Goal: Complete application form

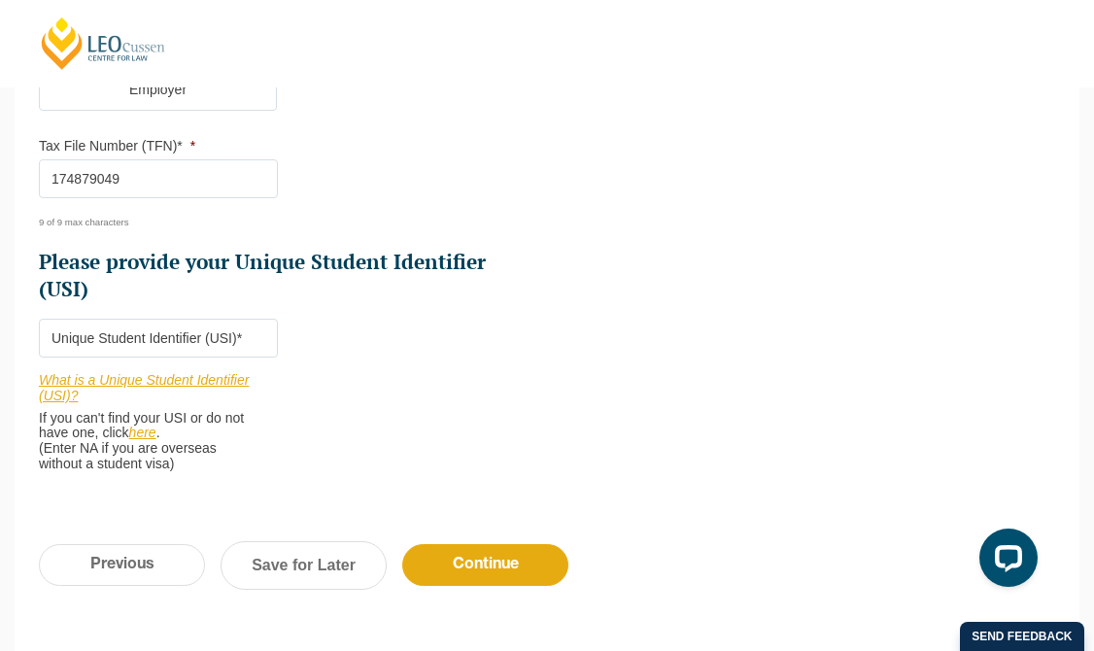
scroll to position [747, 0]
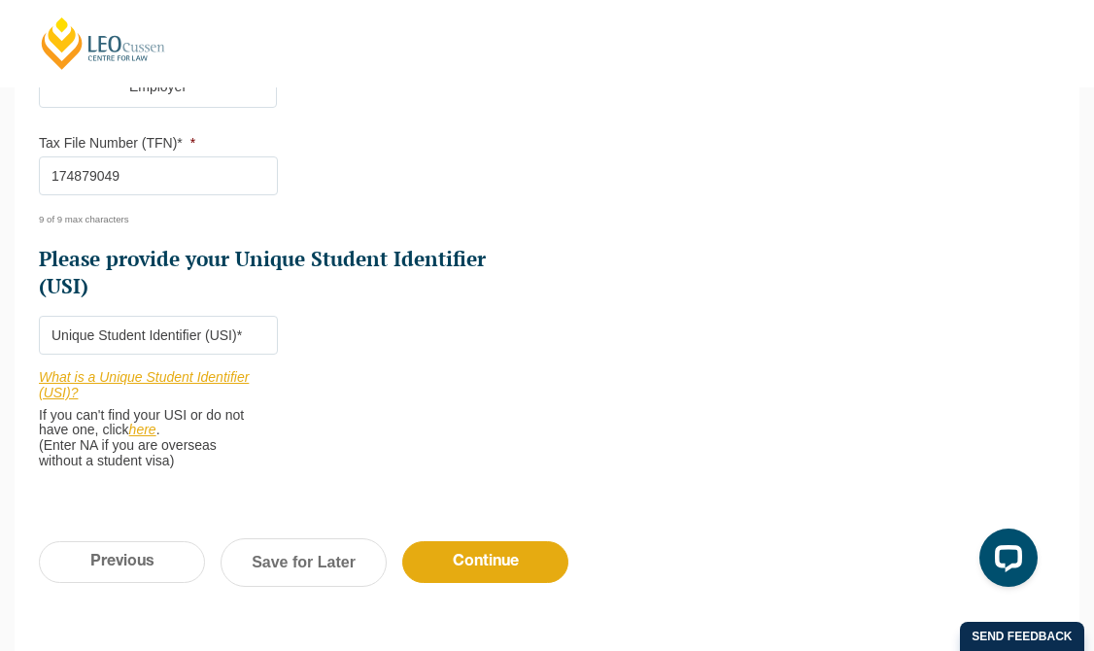
click at [66, 343] on input "Please provide your Unique Student Identifier (USI) *" at bounding box center [158, 335] width 239 height 39
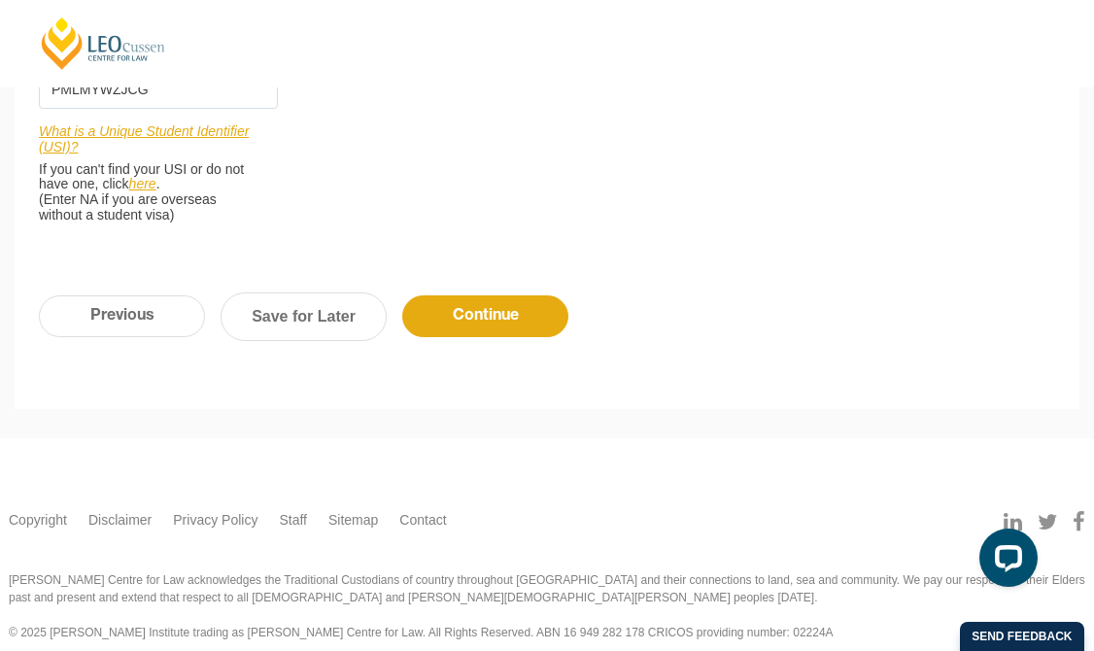
scroll to position [1008, 0]
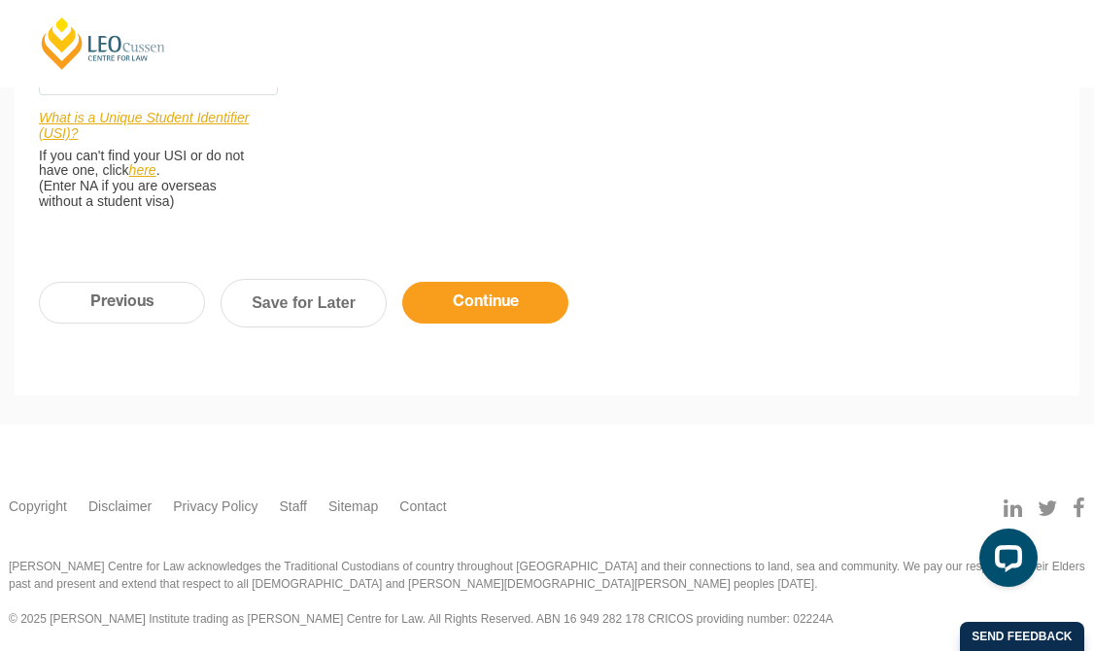
type input "PMLMYWZJCG"
click at [502, 300] on input "Continue" at bounding box center [485, 303] width 166 height 42
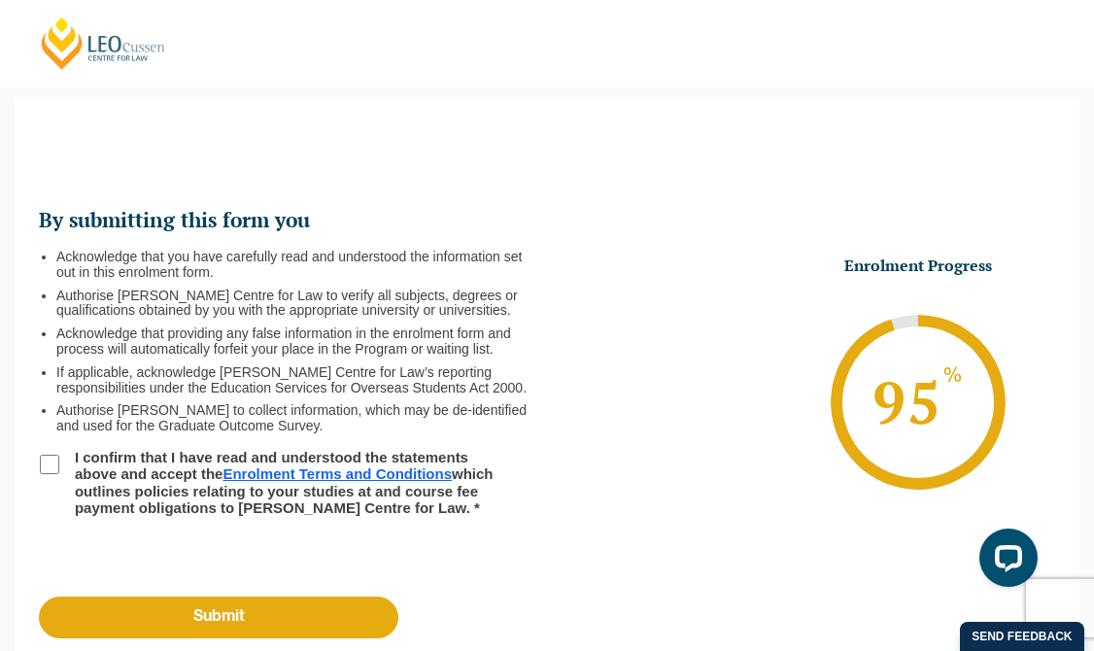
scroll to position [168, 0]
click at [46, 462] on input "I confirm that I have read and understood the statements above and accept the E…" at bounding box center [49, 464] width 19 height 19
checkbox input "true"
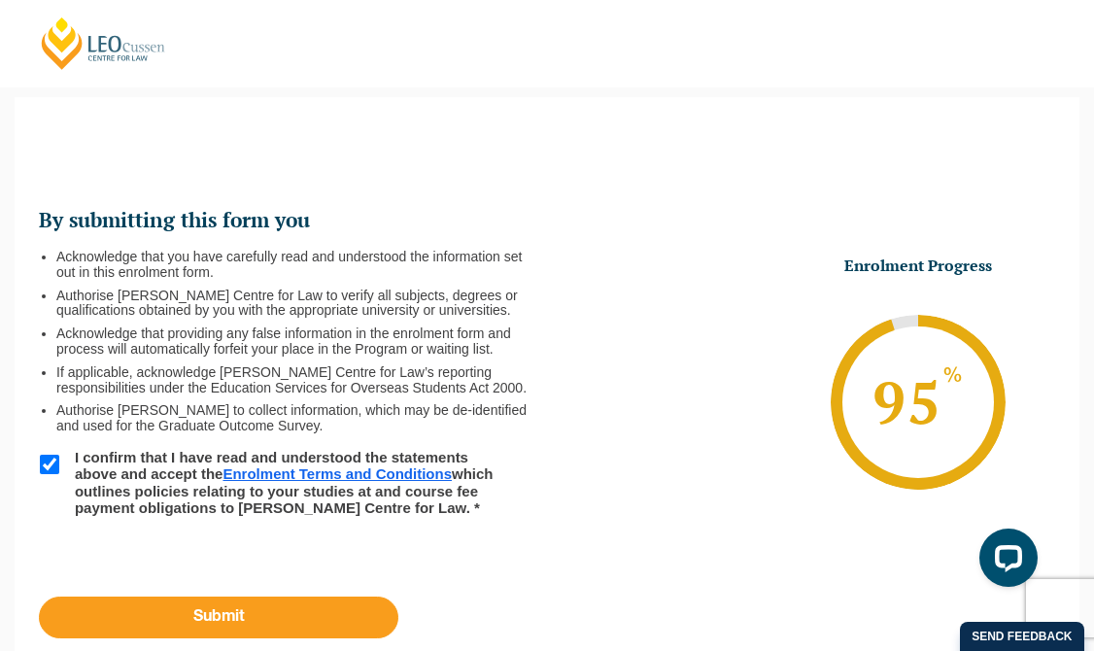
click at [217, 619] on input "Submit" at bounding box center [219, 618] width 360 height 42
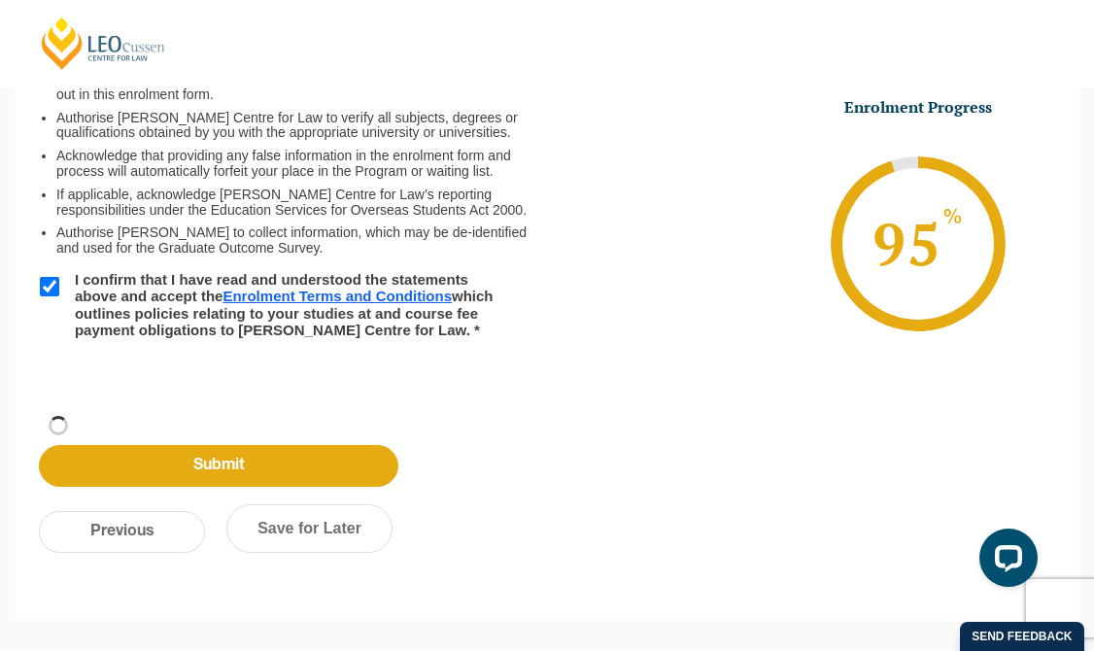
scroll to position [243, 0]
